Goal: Entertainment & Leisure: Consume media (video, audio)

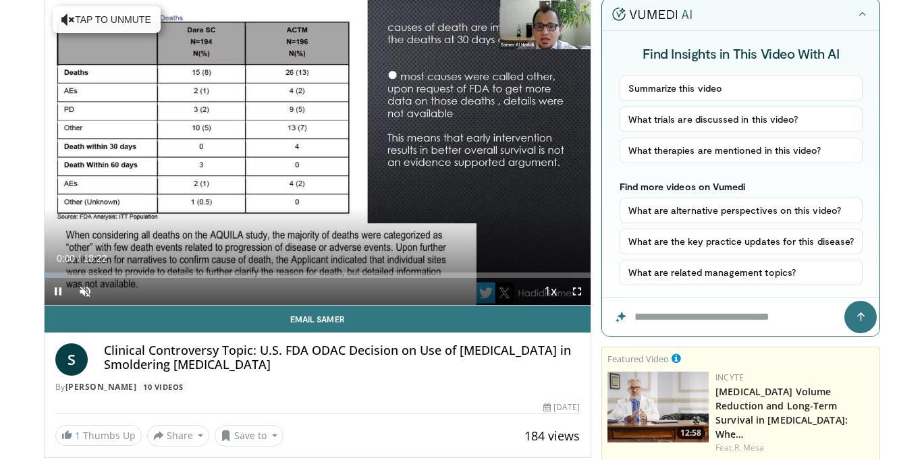
scroll to position [129, 0]
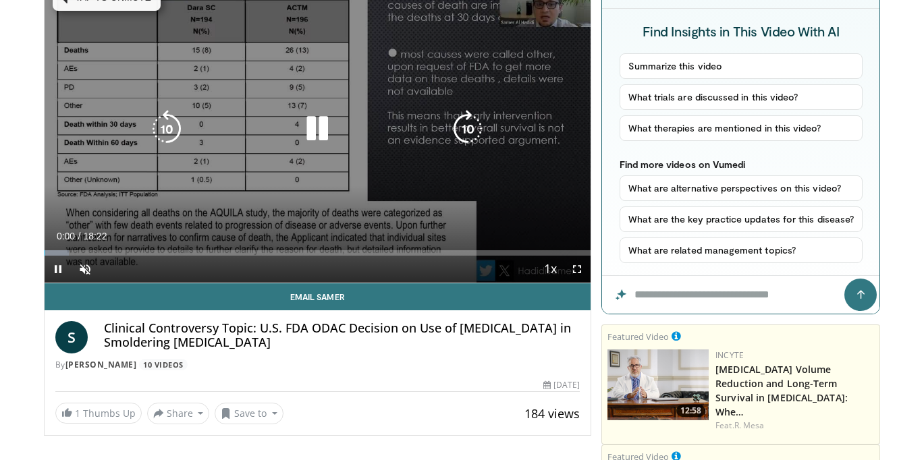
click at [325, 130] on icon "Video Player" at bounding box center [317, 129] width 38 height 38
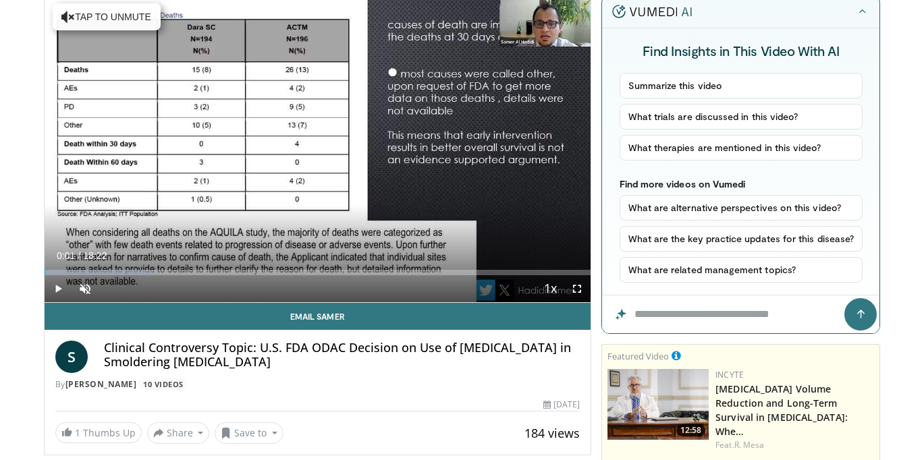
scroll to position [117, 0]
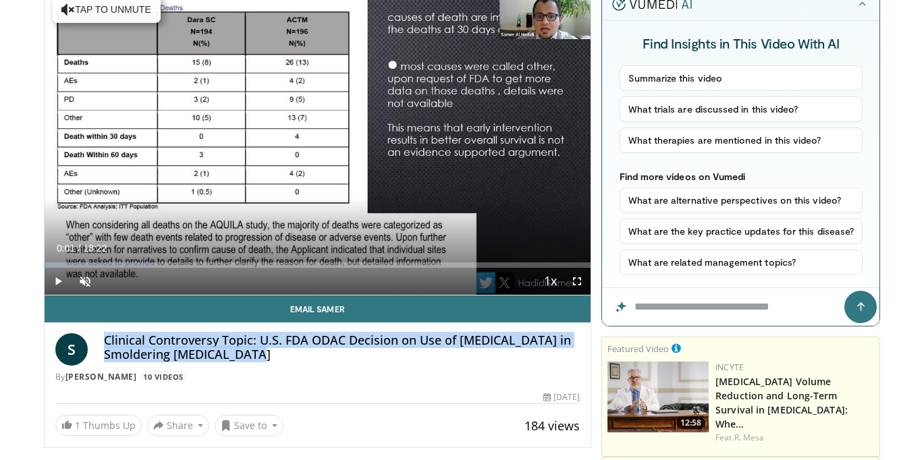
drag, startPoint x: 280, startPoint y: 355, endPoint x: 103, endPoint y: 340, distance: 177.4
click at [104, 340] on h4 "Clinical Controversy Topic: U.S. FDA ODAC Decision on Use of [MEDICAL_DATA] in …" at bounding box center [342, 347] width 476 height 29
copy h4 "Clinical Controversy Topic: U.S. FDA ODAC Decision on Use of [MEDICAL_DATA] in …"
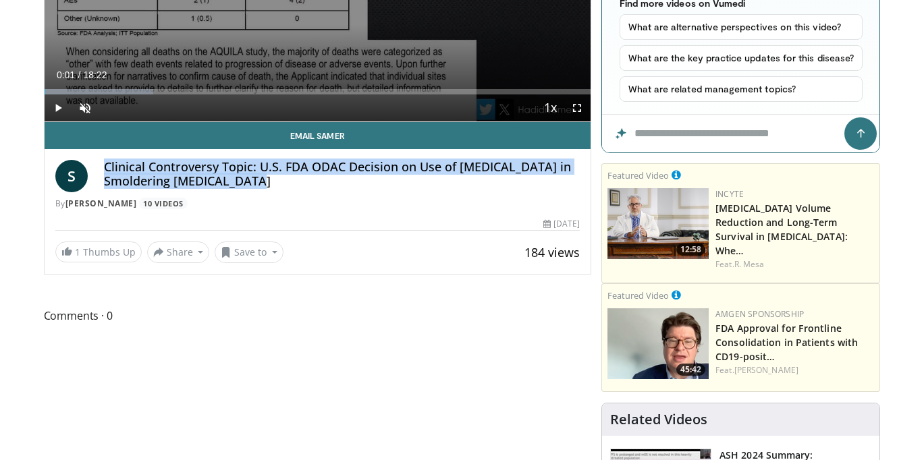
scroll to position [291, 0]
